Goal: Task Accomplishment & Management: Complete application form

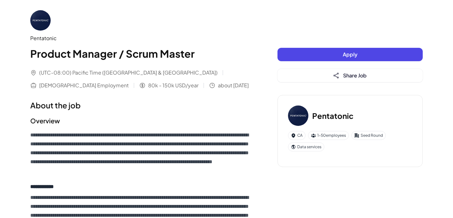
click at [319, 54] on button "Apply" at bounding box center [350, 54] width 145 height 13
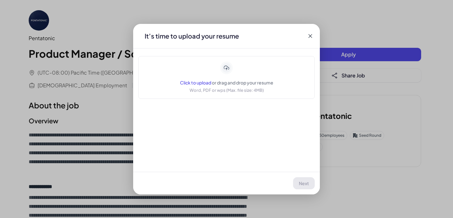
click at [201, 81] on span "Click to upload" at bounding box center [195, 83] width 31 height 6
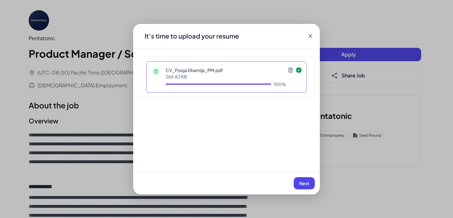
click at [303, 183] on span "Next" at bounding box center [304, 183] width 10 height 6
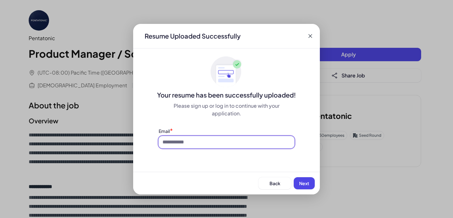
click at [244, 146] on input at bounding box center [227, 142] width 136 height 12
type input "**********"
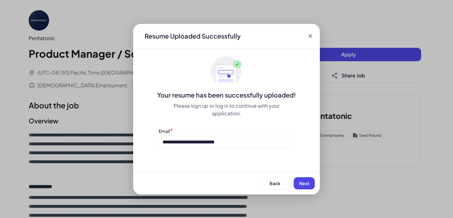
click at [304, 180] on span "Next" at bounding box center [304, 183] width 10 height 6
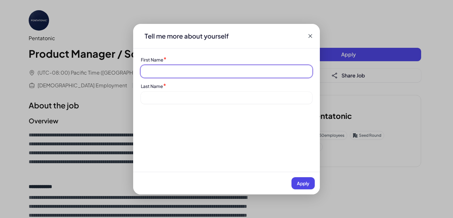
click at [214, 68] on input at bounding box center [226, 71] width 171 height 12
type input "*****"
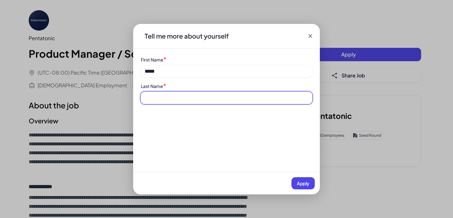
click at [171, 97] on input at bounding box center [226, 98] width 171 height 12
type input "*******"
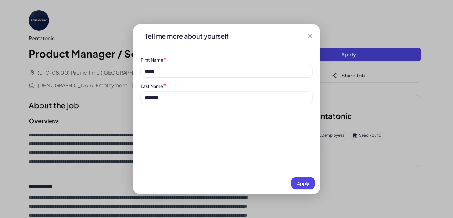
click at [305, 182] on span "Apply" at bounding box center [303, 183] width 12 height 6
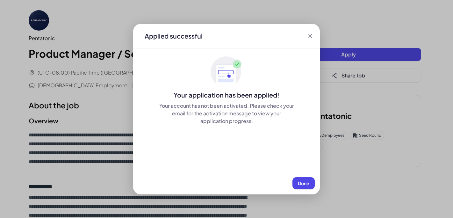
click at [309, 36] on icon at bounding box center [310, 36] width 6 height 6
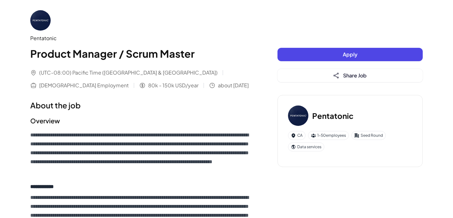
click at [322, 54] on button "Apply" at bounding box center [350, 54] width 145 height 13
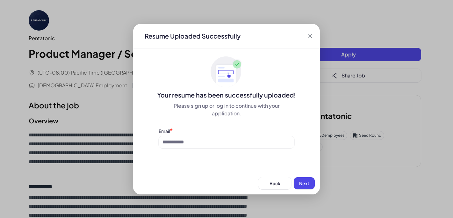
click at [310, 35] on icon at bounding box center [310, 36] width 6 height 6
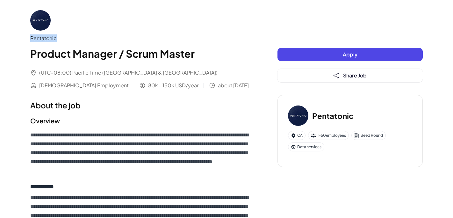
drag, startPoint x: 75, startPoint y: 41, endPoint x: 23, endPoint y: 39, distance: 52.6
copy div "Pentatonic"
